Goal: Information Seeking & Learning: Learn about a topic

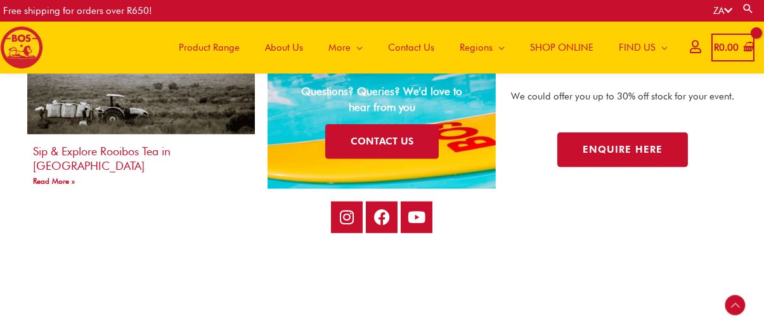
scroll to position [2869, 0]
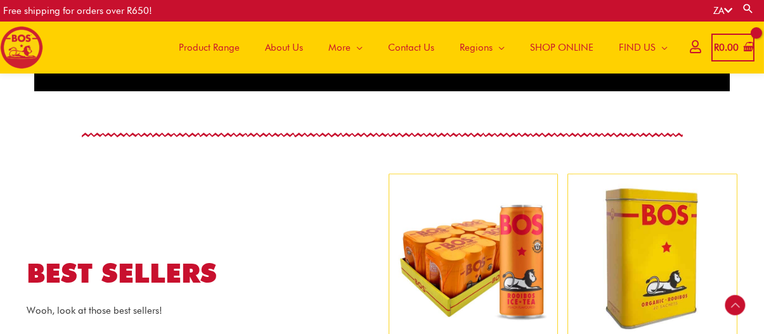
scroll to position [822, 0]
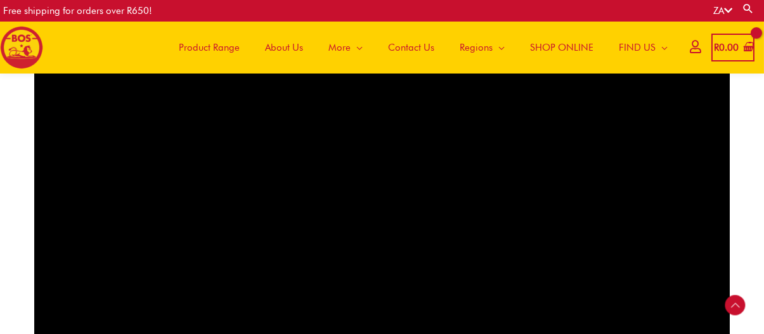
click at [574, 3] on div "ZA Search for: Search" at bounding box center [598, 11] width 331 height 22
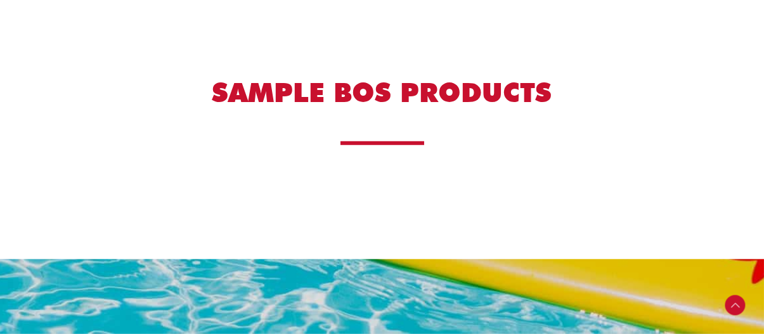
scroll to position [2176, 0]
